Goal: Task Accomplishment & Management: Manage account settings

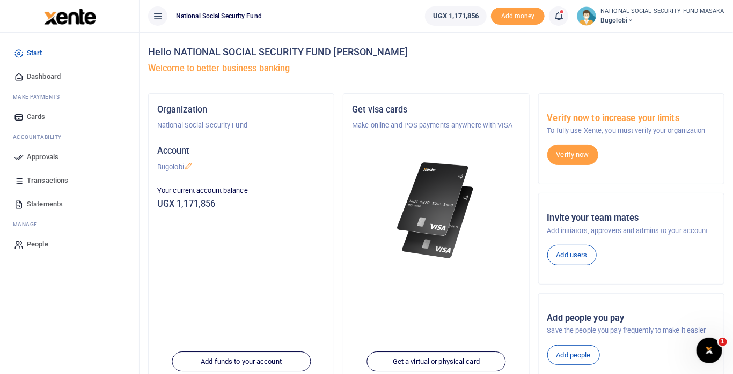
click at [556, 14] on icon at bounding box center [558, 16] width 11 height 12
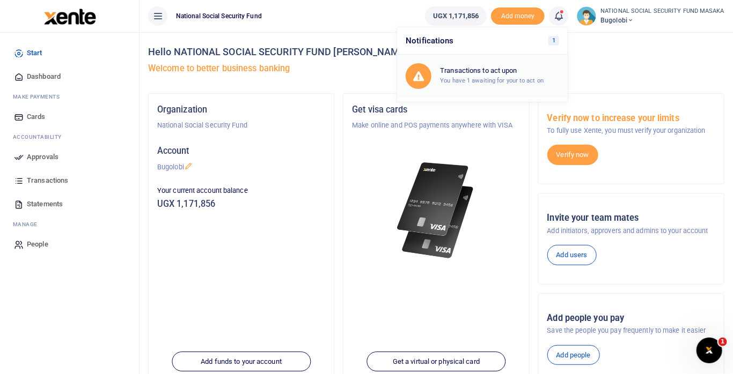
click at [508, 73] on h6 "Transactions to act upon" at bounding box center [499, 71] width 119 height 9
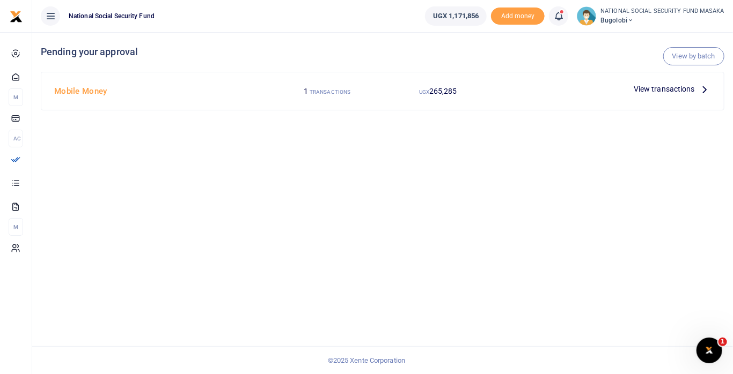
click at [701, 90] on icon at bounding box center [705, 89] width 12 height 12
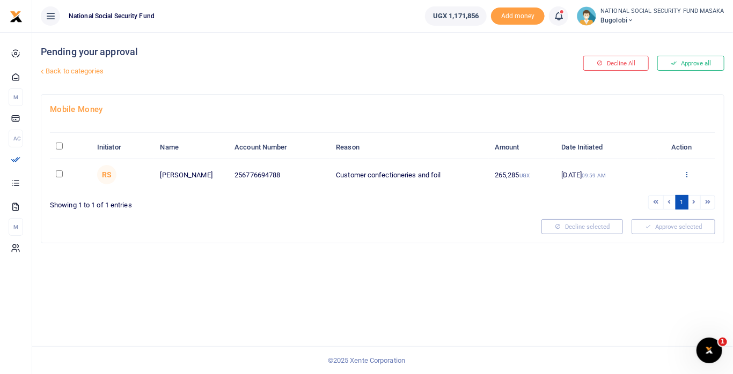
click at [684, 174] on icon at bounding box center [686, 175] width 7 height 8
click at [636, 191] on link "Approve" at bounding box center [647, 192] width 85 height 15
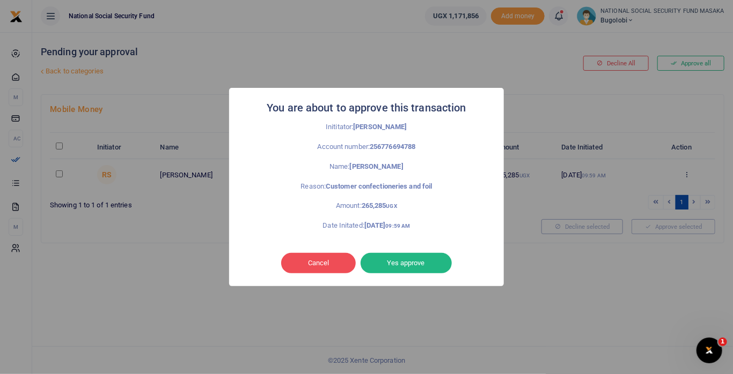
click at [420, 260] on button "Yes approve" at bounding box center [405, 263] width 91 height 20
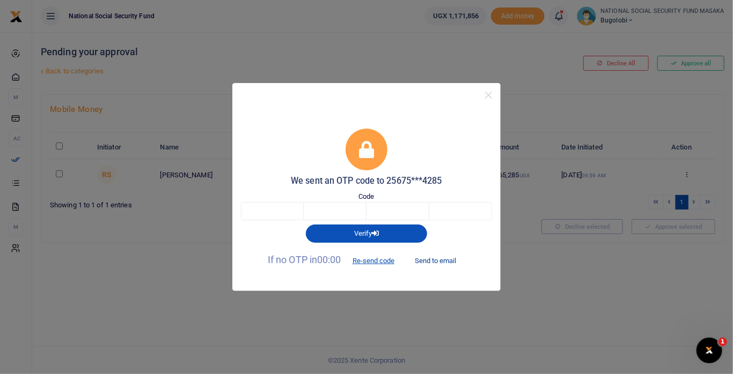
click at [445, 255] on button "Send to email" at bounding box center [436, 261] width 60 height 18
click at [284, 209] on input "text" at bounding box center [272, 211] width 63 height 18
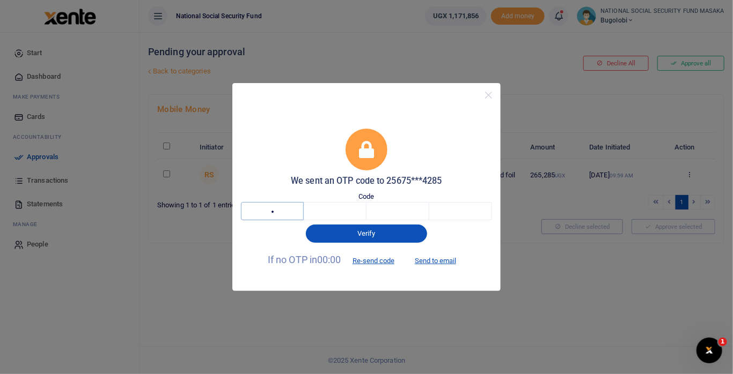
type input "5"
type input "0"
type input "1"
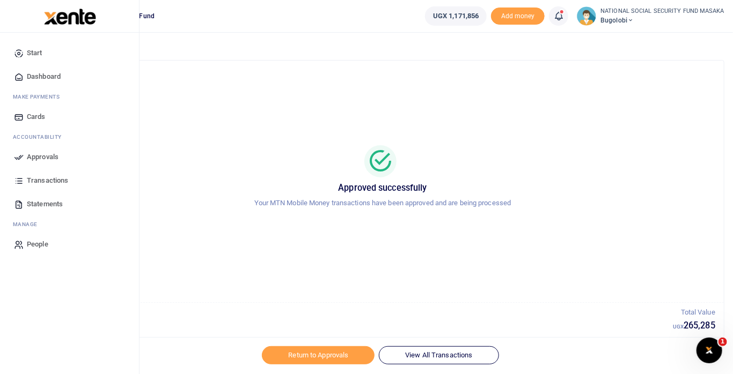
click at [56, 182] on span "Transactions" at bounding box center [47, 180] width 41 height 11
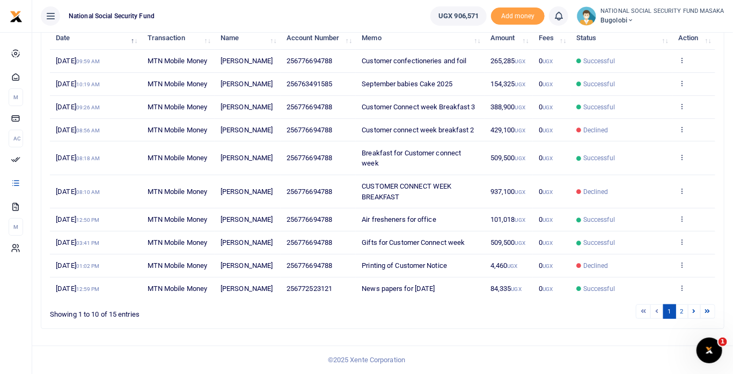
scroll to position [163, 0]
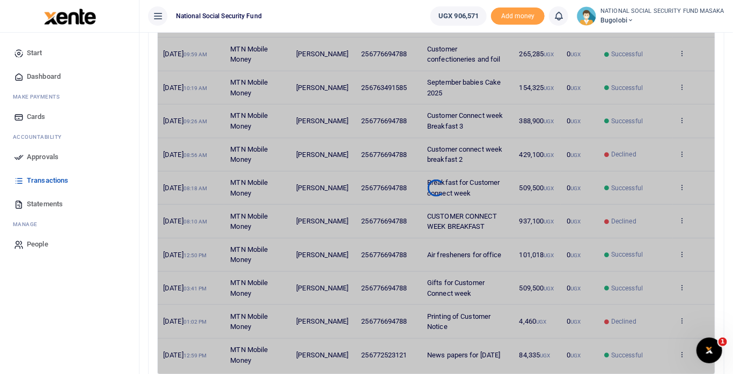
scroll to position [28, 0]
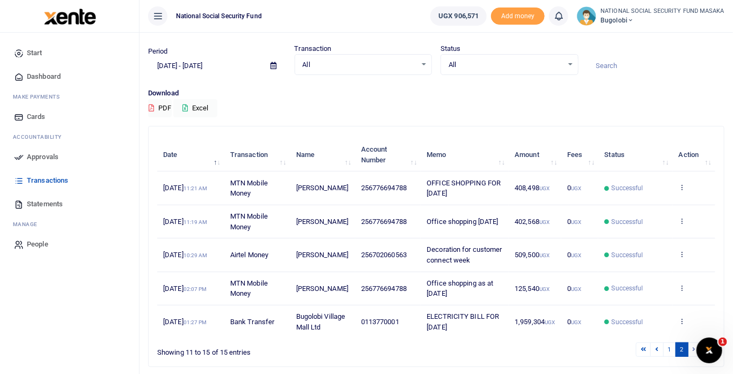
click at [691, 357] on li at bounding box center [694, 350] width 12 height 14
click at [644, 352] on icon at bounding box center [642, 350] width 5 height 6
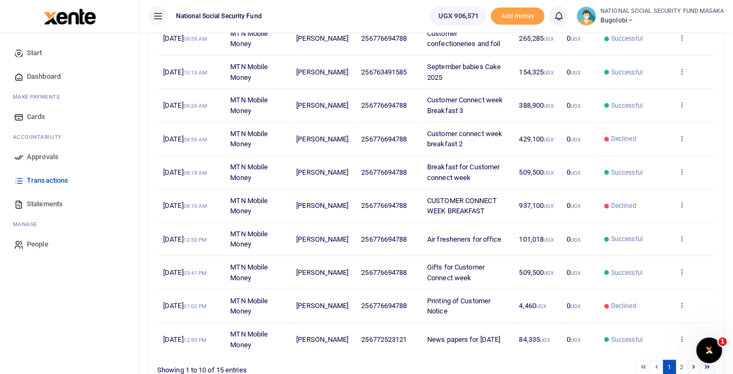
scroll to position [185, 0]
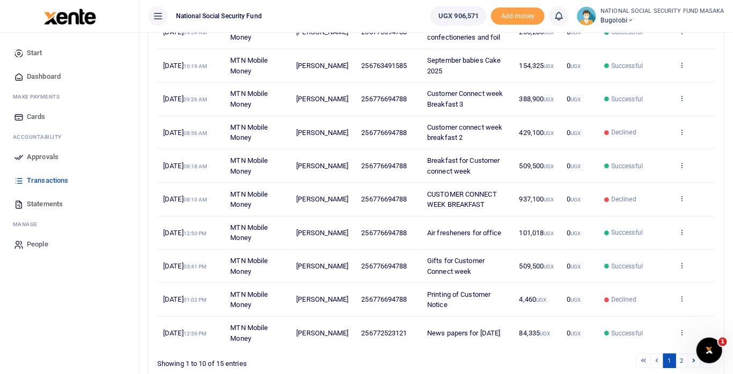
click at [676, 359] on link "1" at bounding box center [669, 361] width 13 height 14
click at [683, 358] on link "2" at bounding box center [681, 361] width 13 height 14
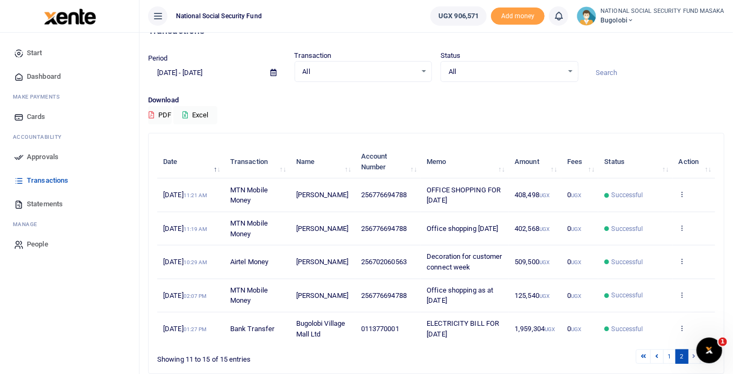
scroll to position [21, 0]
click at [57, 204] on span "Statements" at bounding box center [45, 204] width 36 height 11
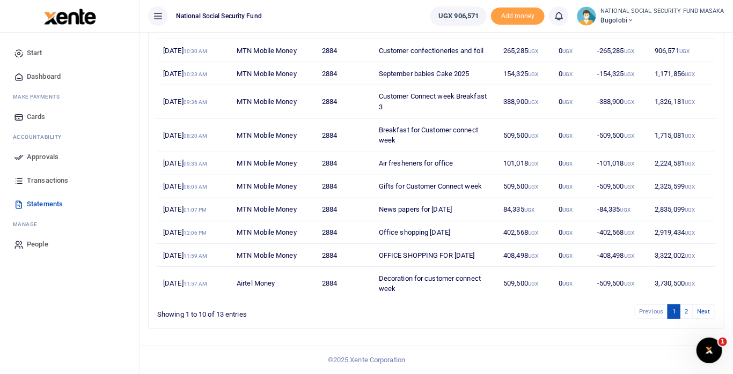
scroll to position [185, 0]
click at [687, 319] on link "2" at bounding box center [686, 312] width 13 height 14
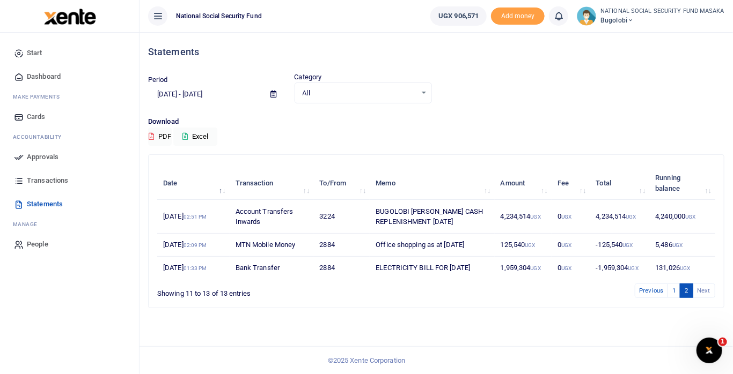
scroll to position [0, 0]
click at [197, 92] on input "[DATE] - [DATE]" at bounding box center [205, 94] width 114 height 18
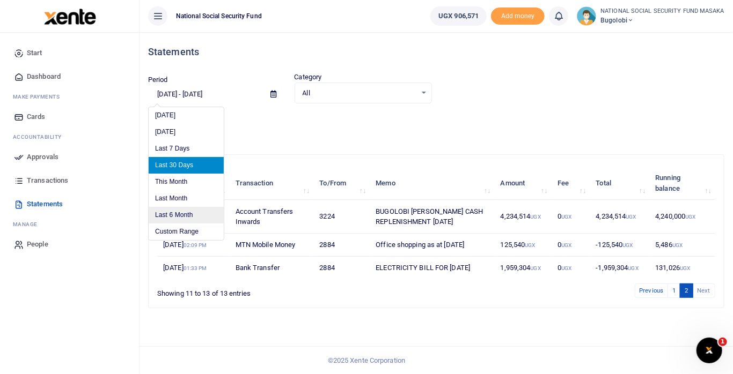
click at [190, 230] on li "Custom Range" at bounding box center [186, 232] width 75 height 17
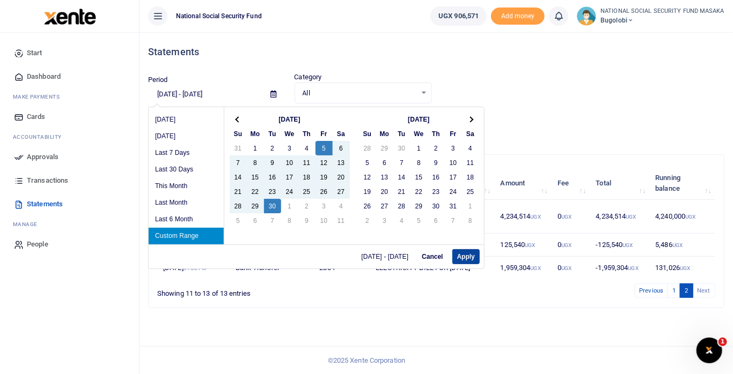
click at [463, 255] on button "Apply" at bounding box center [465, 256] width 27 height 15
type input "09/05/2025 - 09/30/2025"
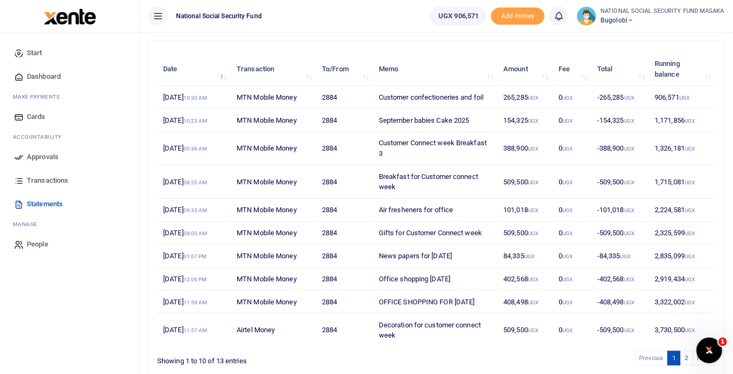
scroll to position [185, 0]
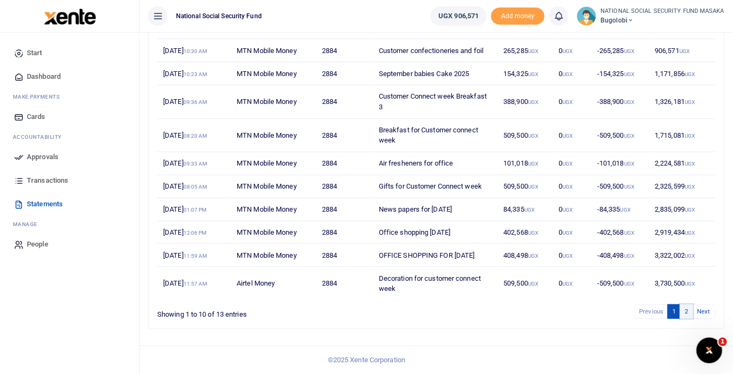
click at [690, 319] on link "2" at bounding box center [686, 312] width 13 height 14
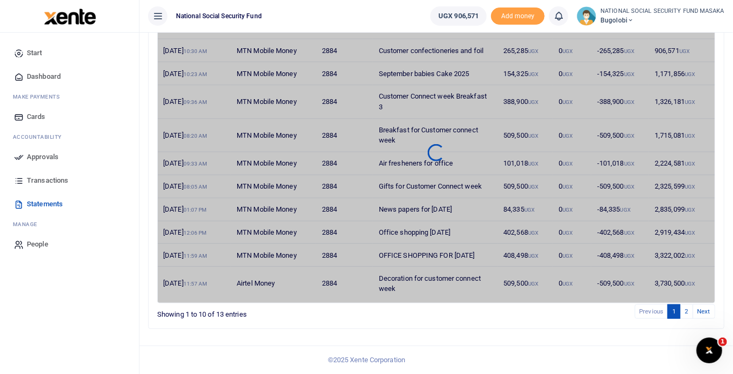
scroll to position [0, 0]
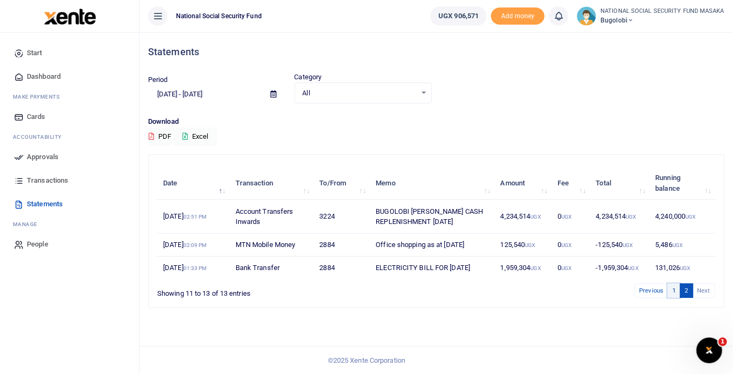
click at [676, 298] on link "1" at bounding box center [673, 291] width 13 height 14
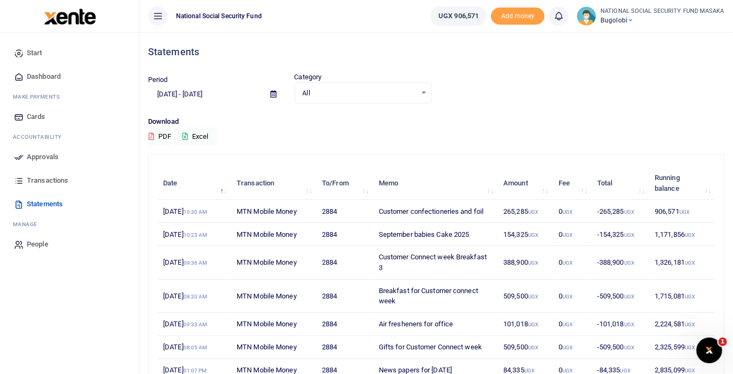
click at [161, 137] on button "PDF" at bounding box center [160, 137] width 24 height 18
click at [718, 352] on div "Open Intercom Messenger" at bounding box center [707, 348] width 35 height 35
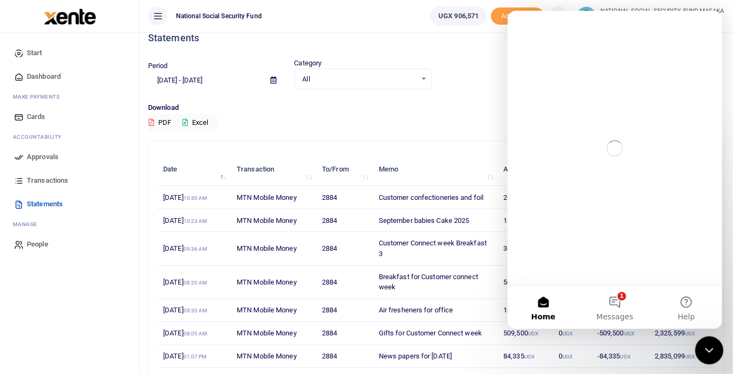
scroll to position [16, 0]
